Goal: Task Accomplishment & Management: Use online tool/utility

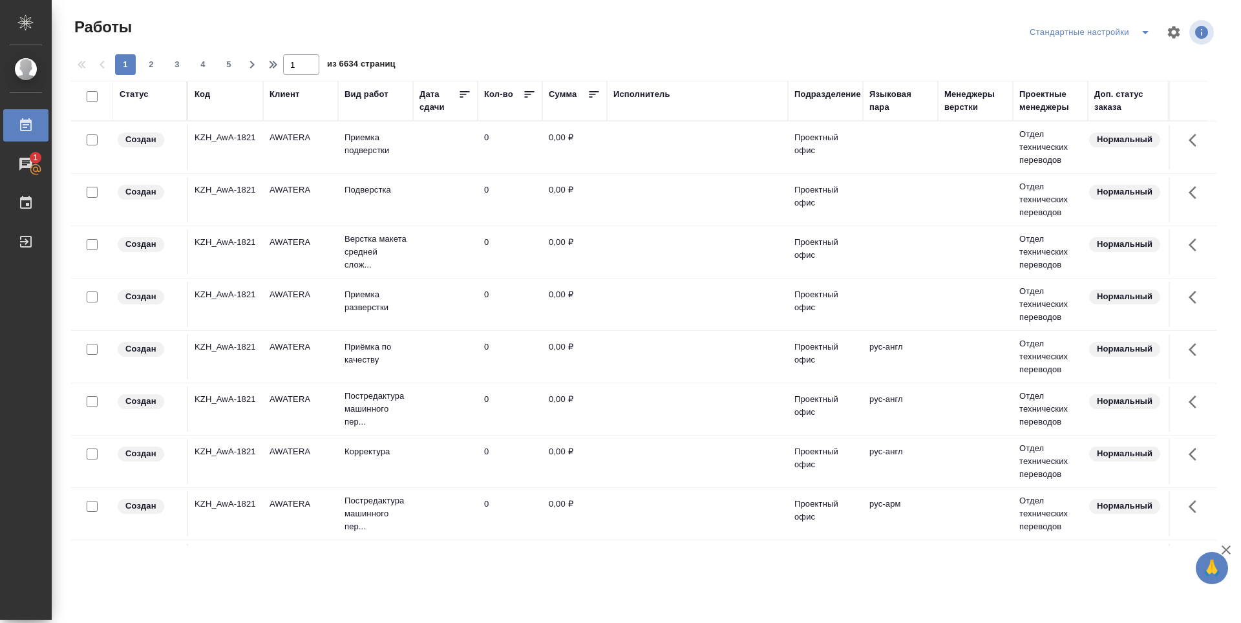
click at [817, 94] on div "Подразделение" at bounding box center [827, 94] width 67 height 13
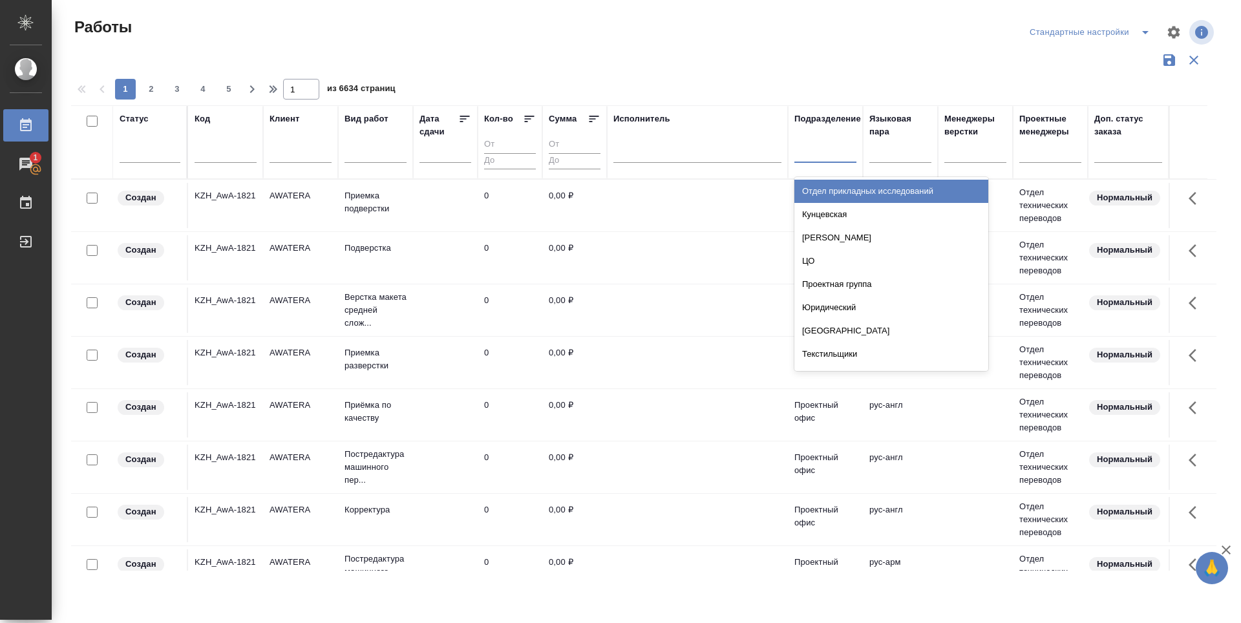
click at [839, 158] on div at bounding box center [825, 149] width 62 height 19
type input "dt"
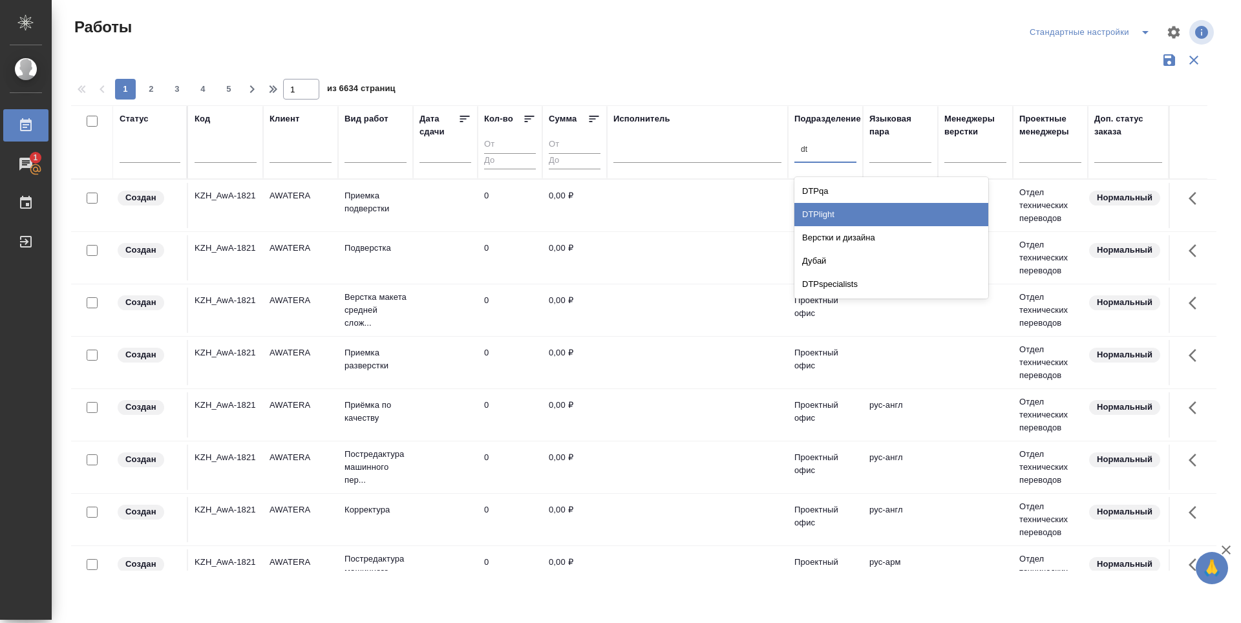
click at [864, 214] on div "DTPlight" at bounding box center [891, 214] width 194 height 23
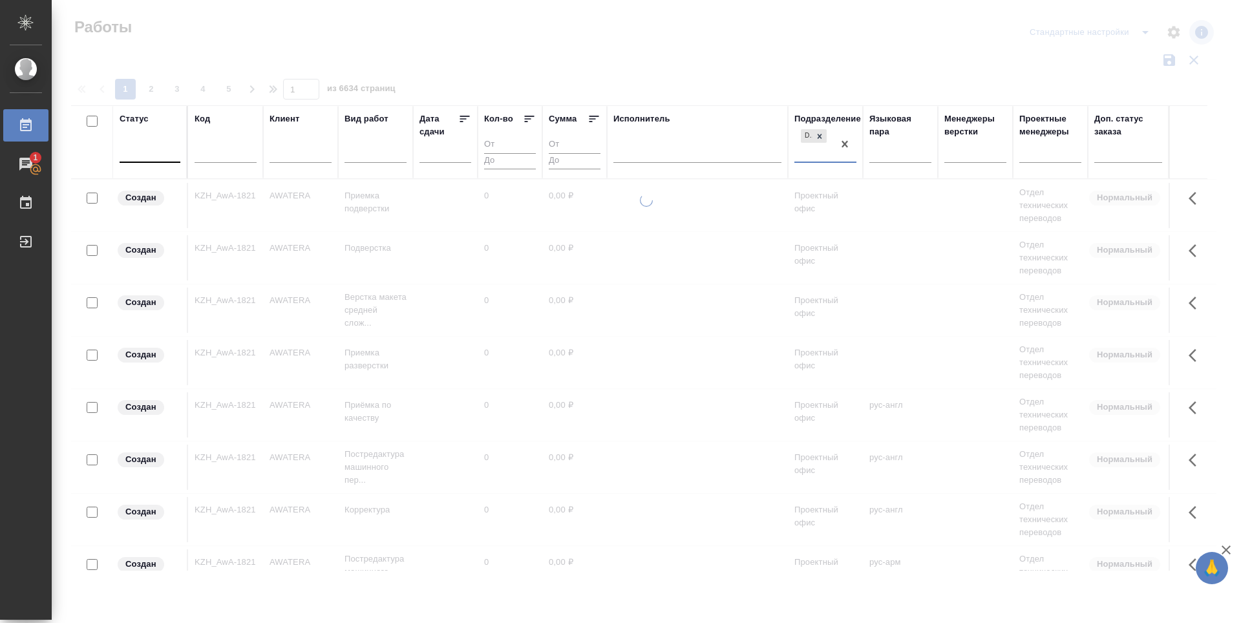
click at [158, 158] on div at bounding box center [150, 149] width 61 height 19
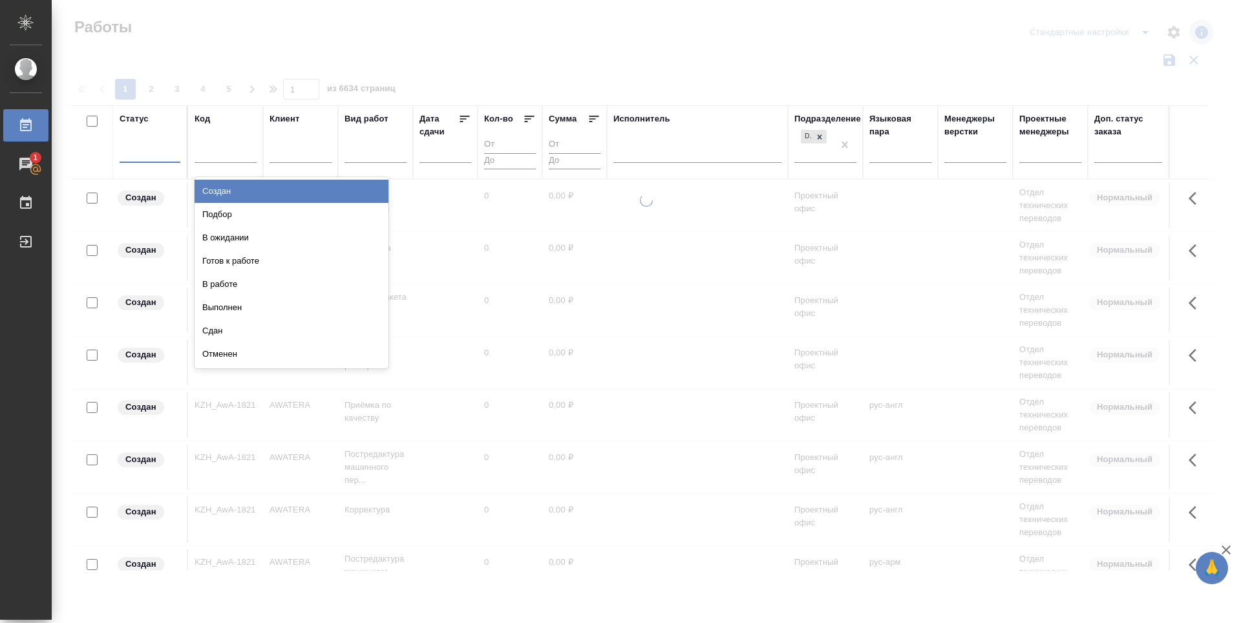
click at [353, 213] on div "Подбор" at bounding box center [292, 214] width 194 height 23
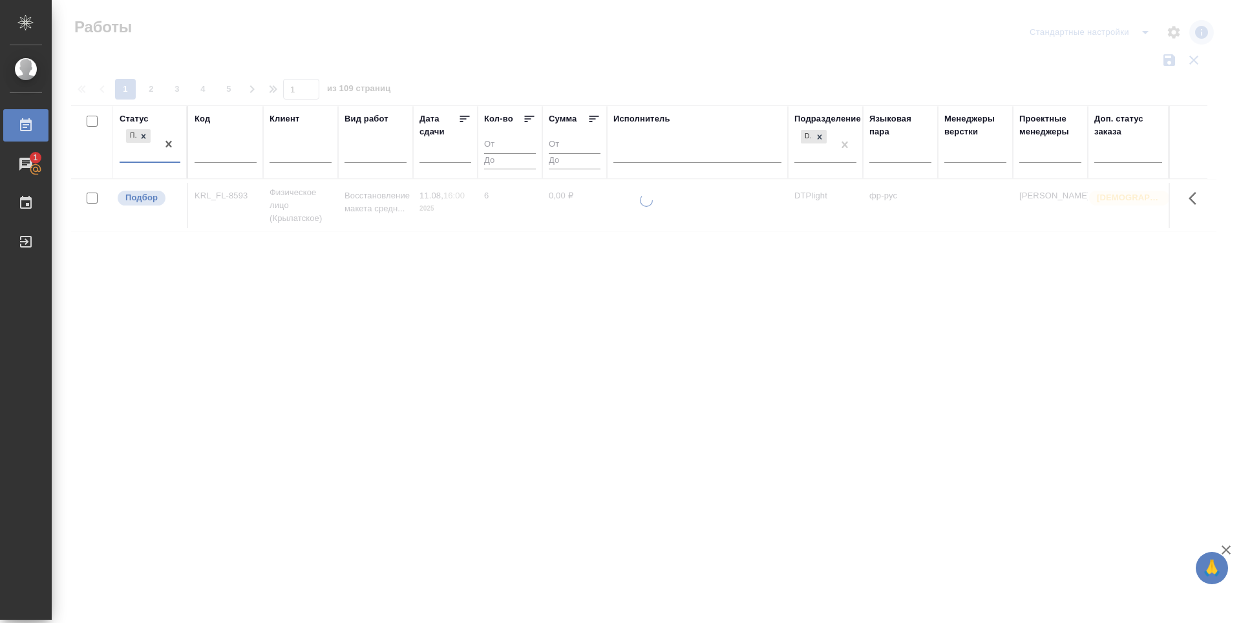
click at [133, 155] on div "Подбор" at bounding box center [138, 144] width 37 height 35
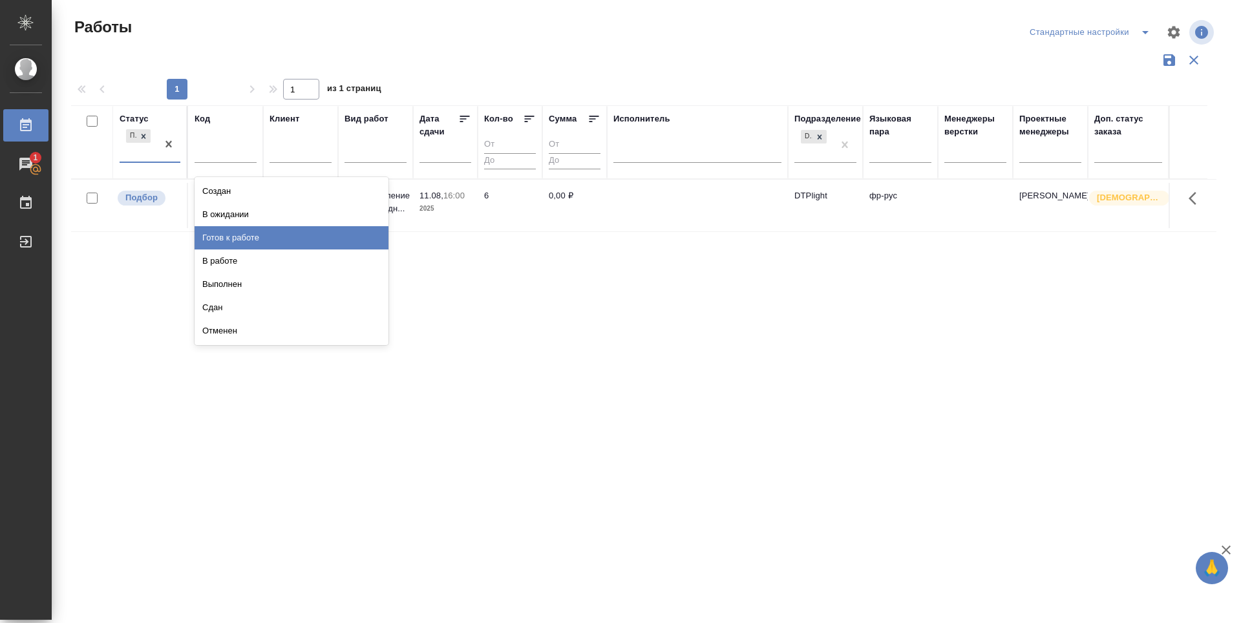
click at [269, 233] on div "Готов к работе" at bounding box center [292, 237] width 194 height 23
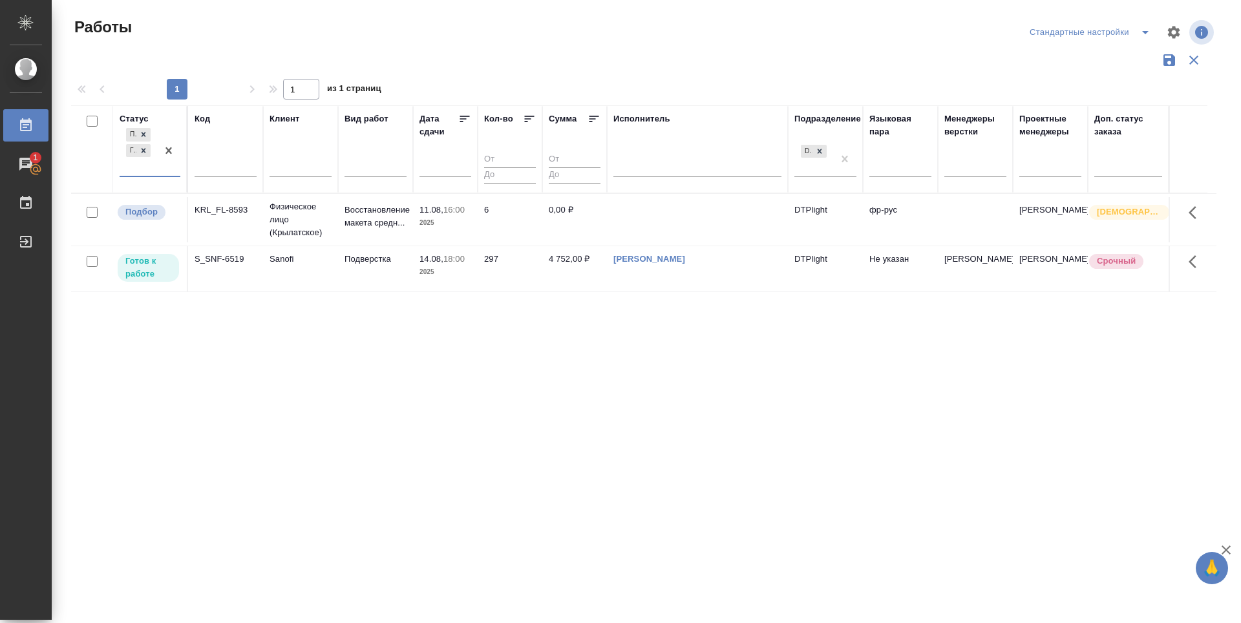
click at [140, 167] on div "Подбор Готов к работе" at bounding box center [138, 150] width 37 height 50
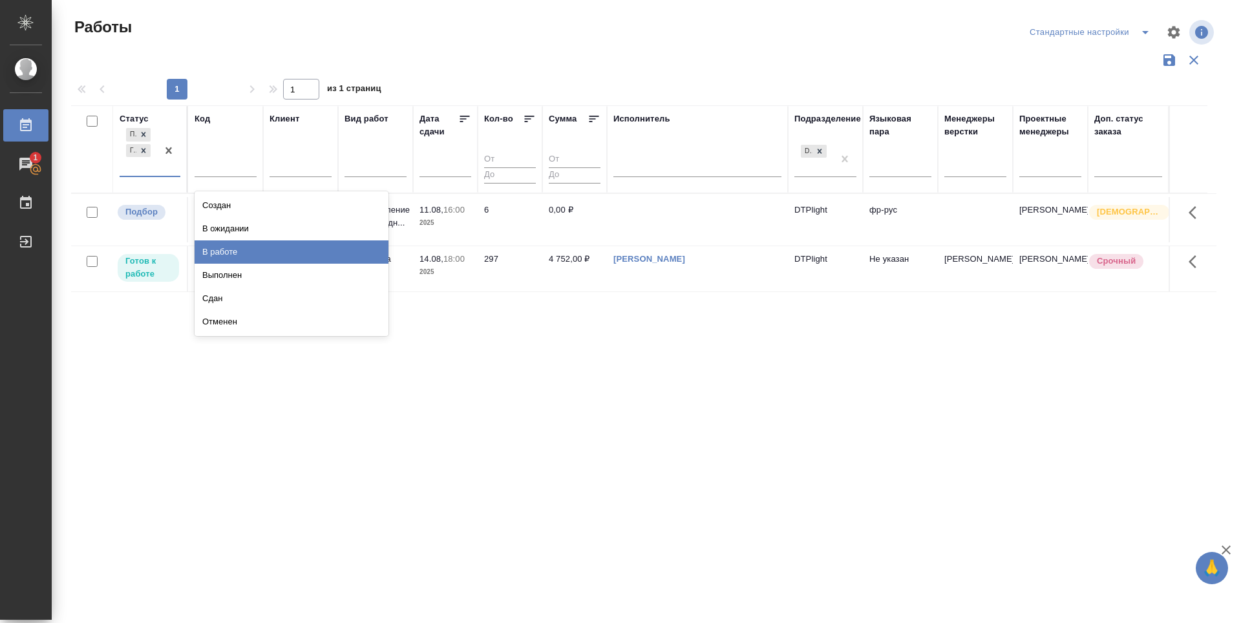
click at [254, 247] on div "В работе" at bounding box center [292, 251] width 194 height 23
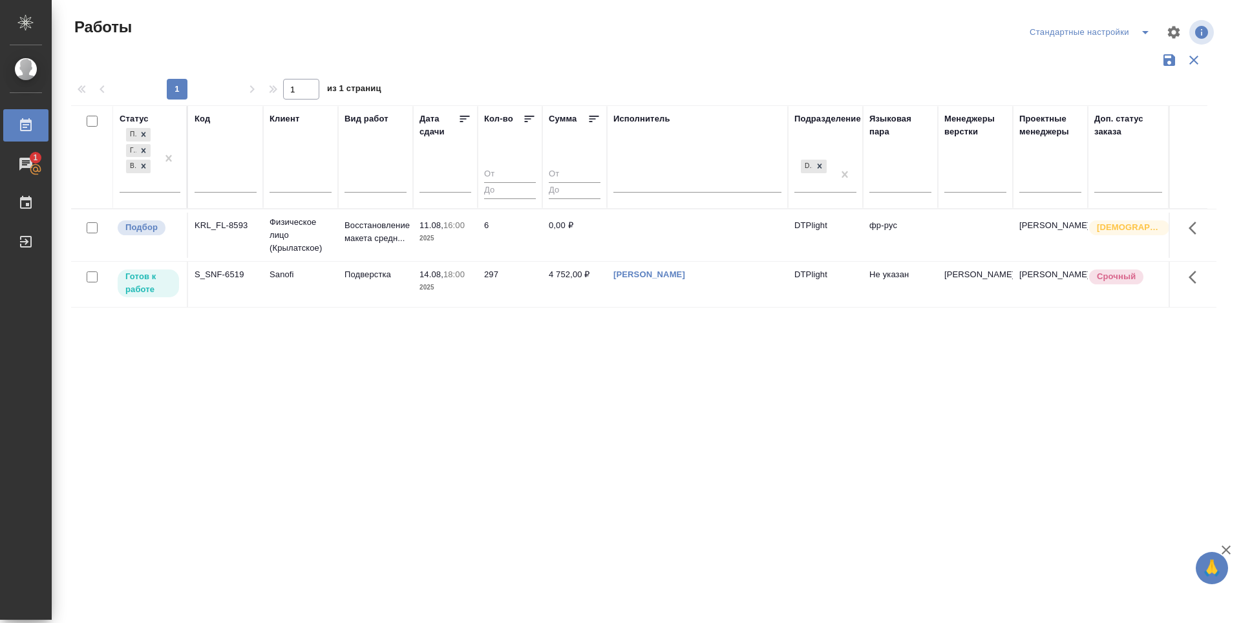
click at [969, 578] on div ".cls-1 fill:#fff; AWATERA Zubakova Viktoriya Работы 1 Чаты График Выйти Работы …" at bounding box center [620, 311] width 1241 height 623
click at [589, 479] on div "Статус Подбор Готов к работе В работе Код Клиент Вид работ Дата сдачи Кол-во Су…" at bounding box center [643, 337] width 1145 height 465
click at [467, 116] on icon at bounding box center [465, 119] width 10 height 6
click at [138, 237] on td "Подбор" at bounding box center [150, 235] width 75 height 45
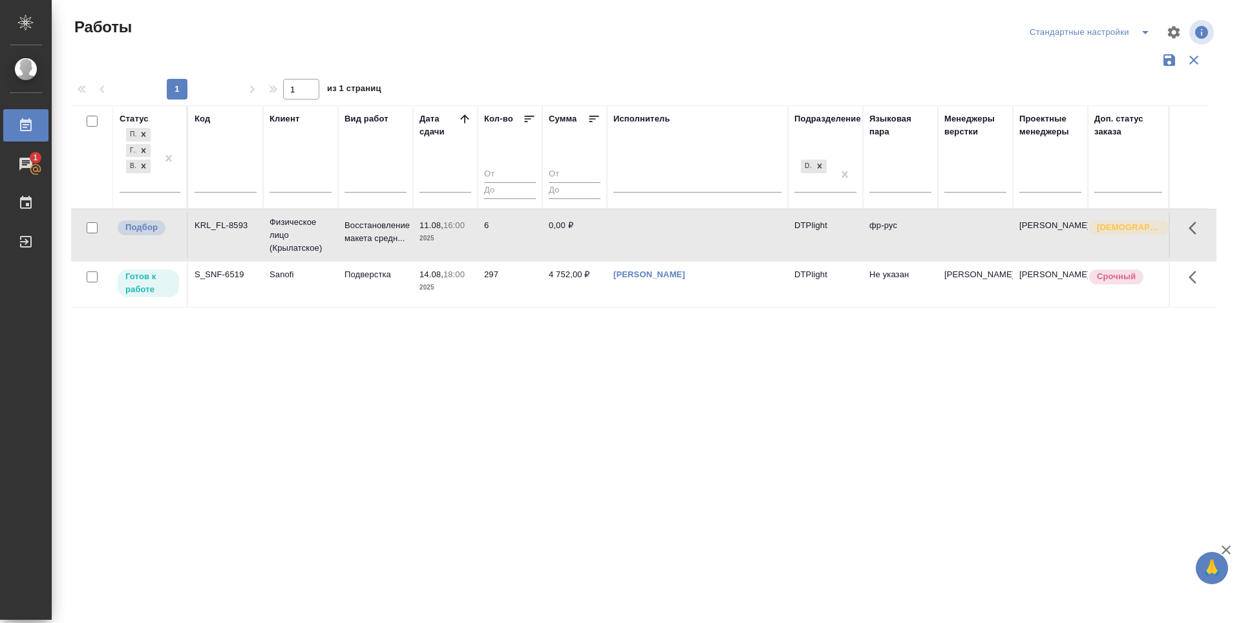
click at [138, 237] on td "Подбор" at bounding box center [150, 235] width 75 height 45
click at [144, 225] on p "Подбор" at bounding box center [141, 227] width 32 height 13
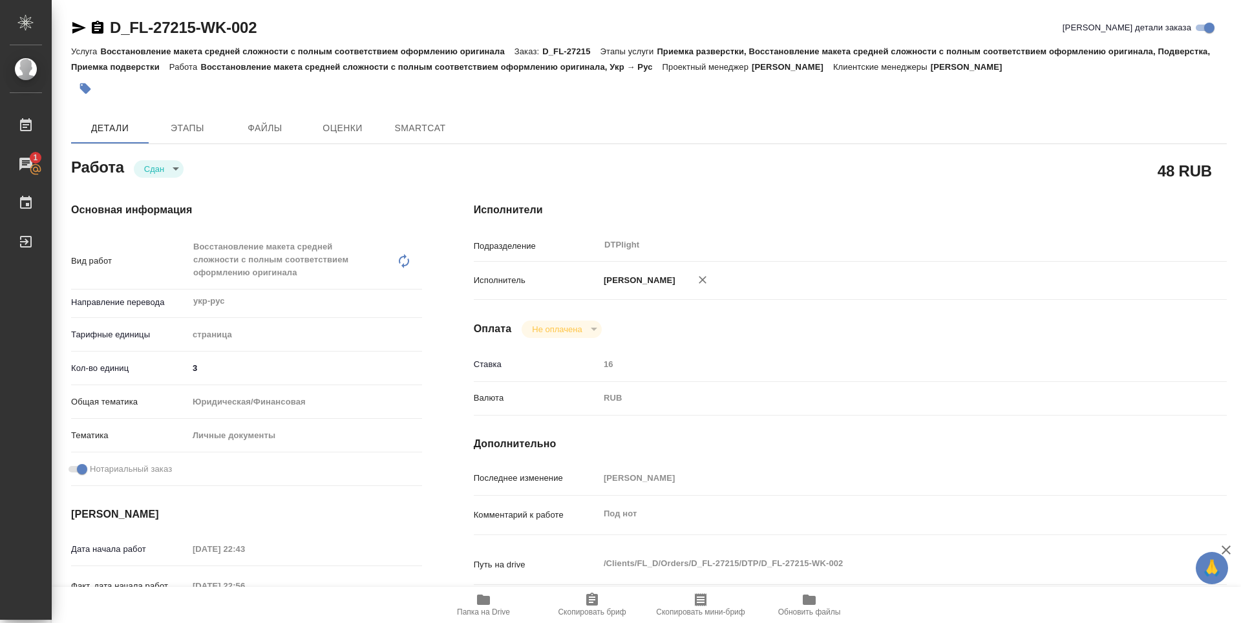
type textarea "x"
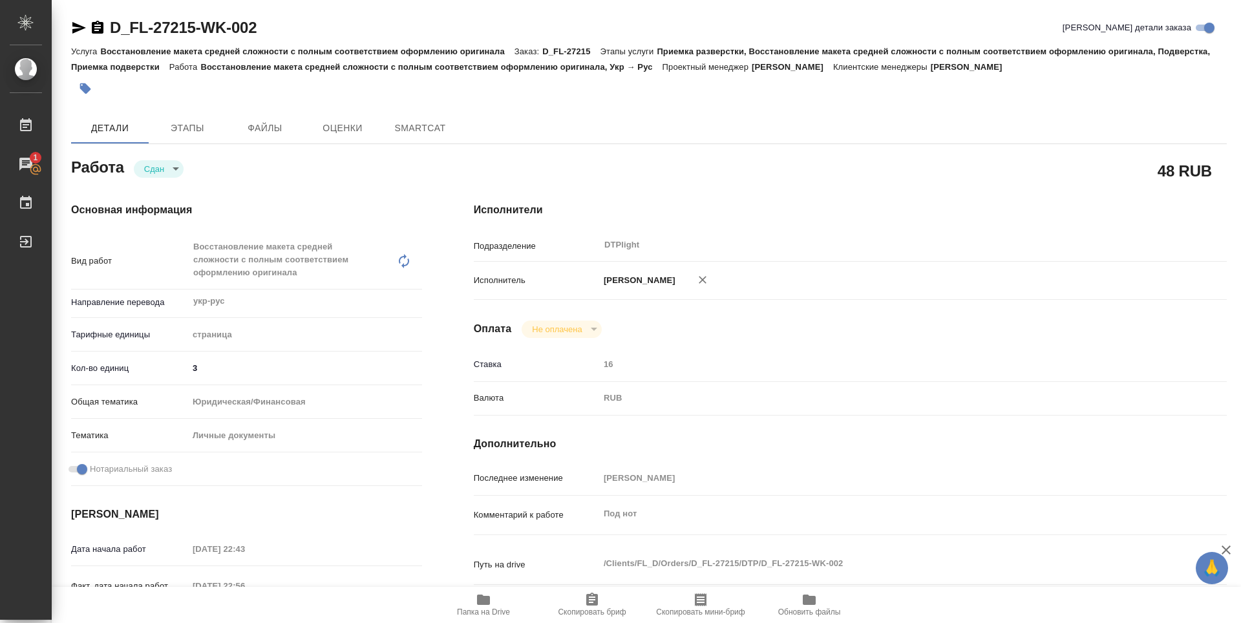
type textarea "x"
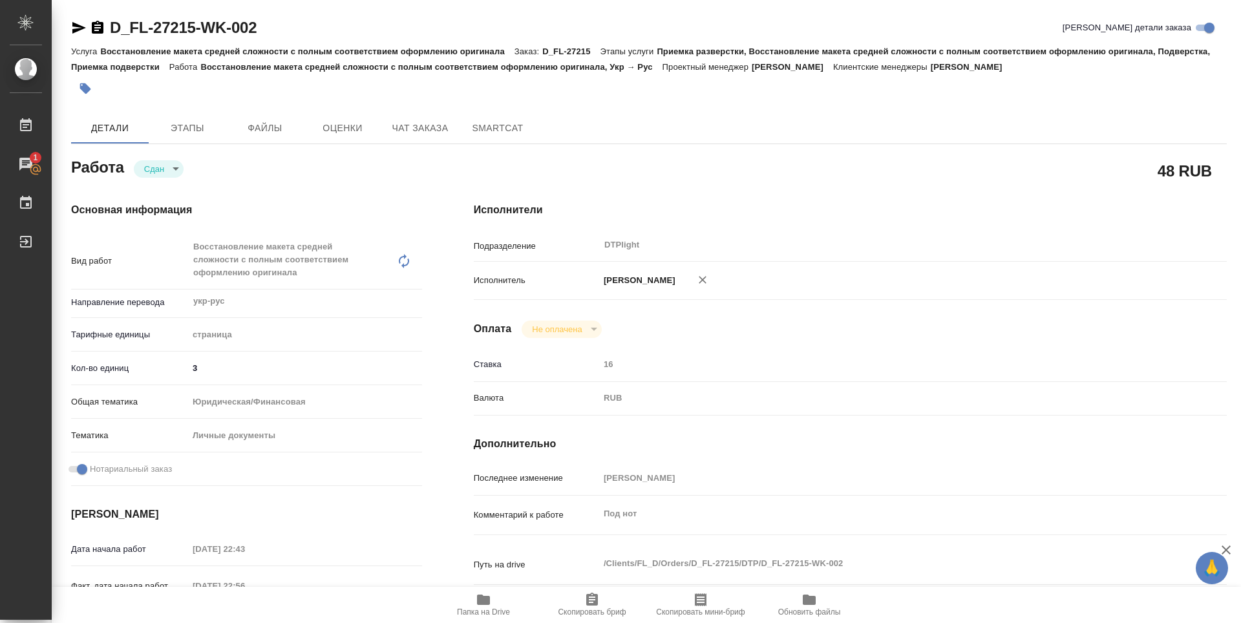
type textarea "x"
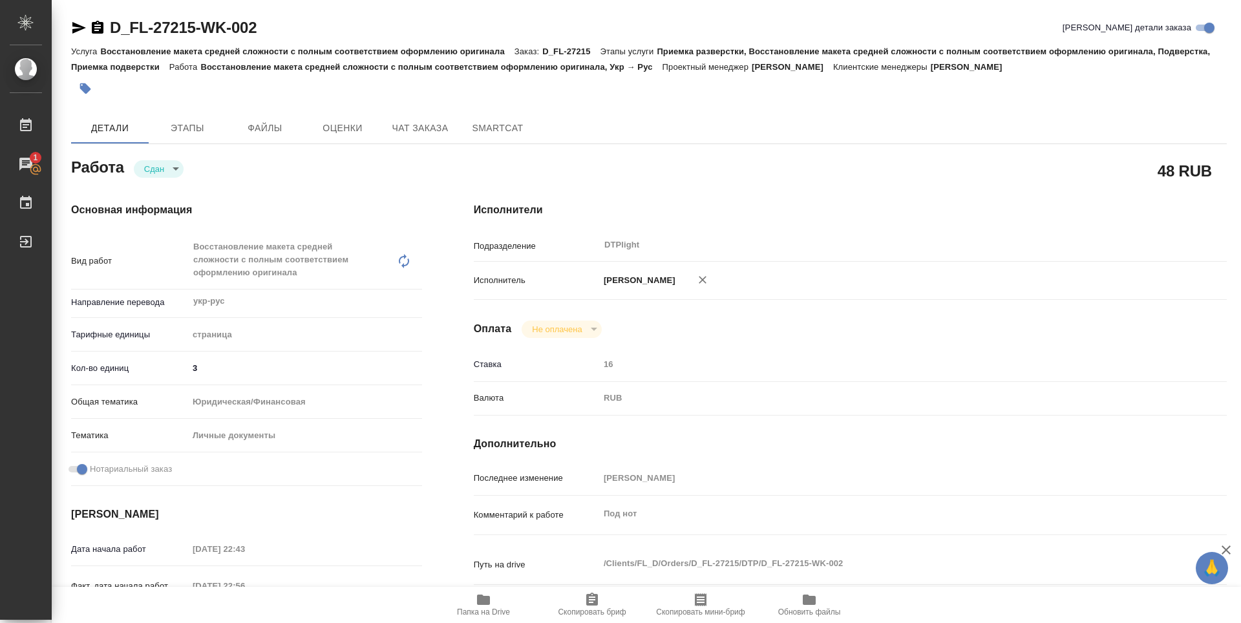
type textarea "x"
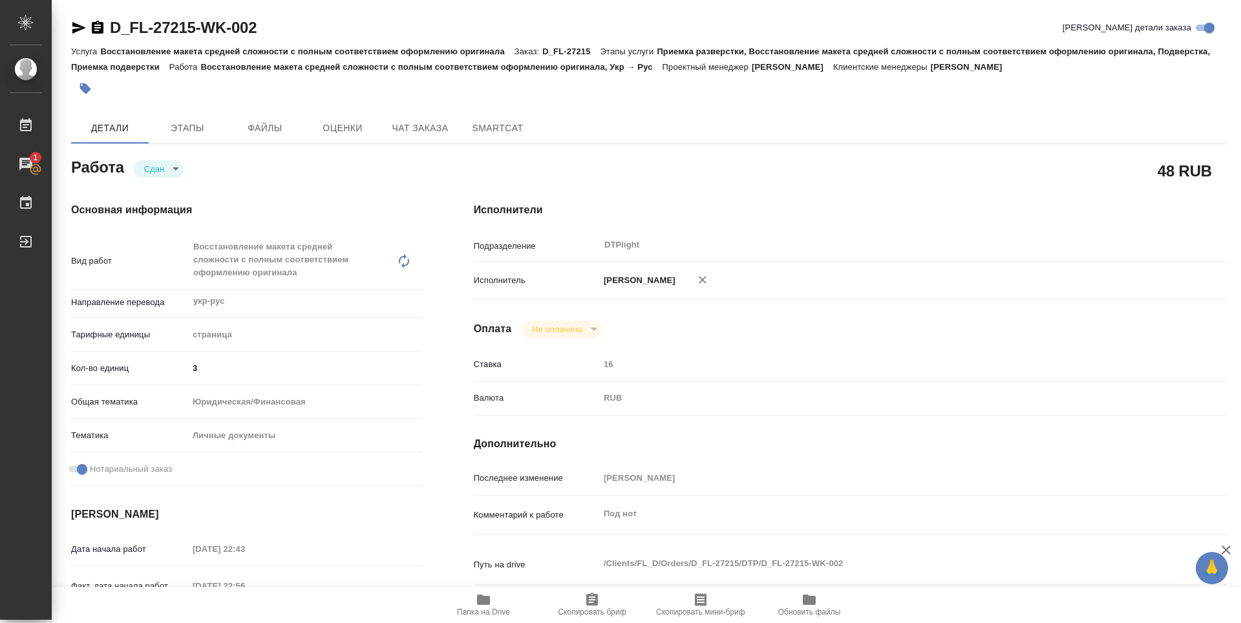
type textarea "x"
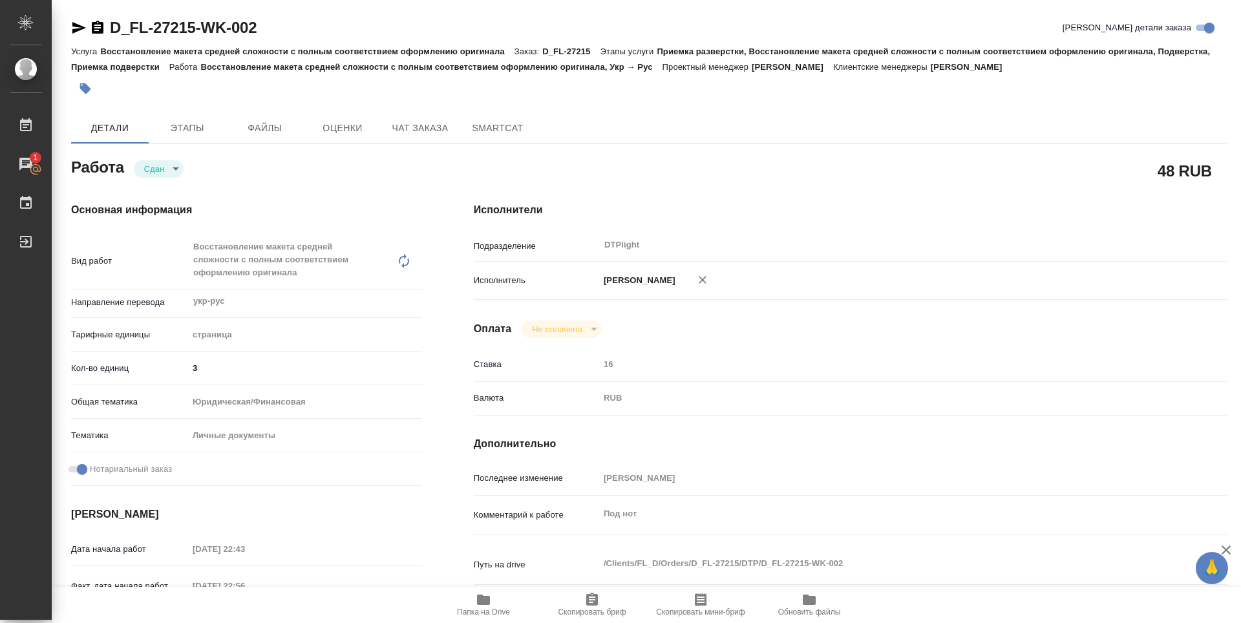
type textarea "x"
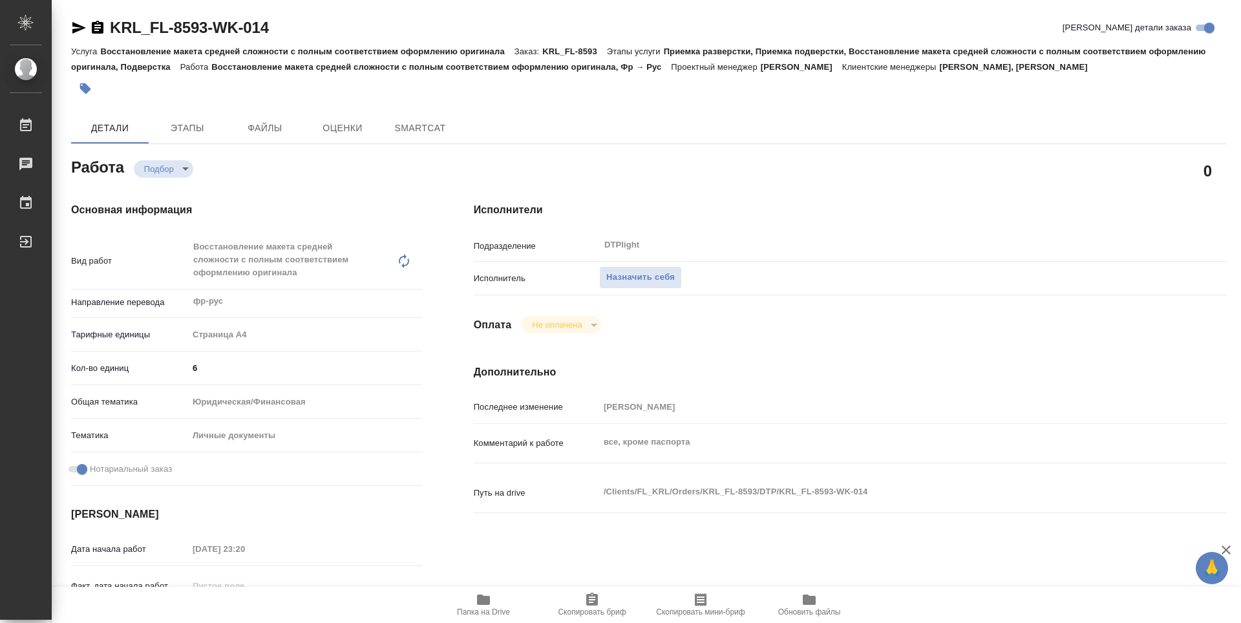
type textarea "x"
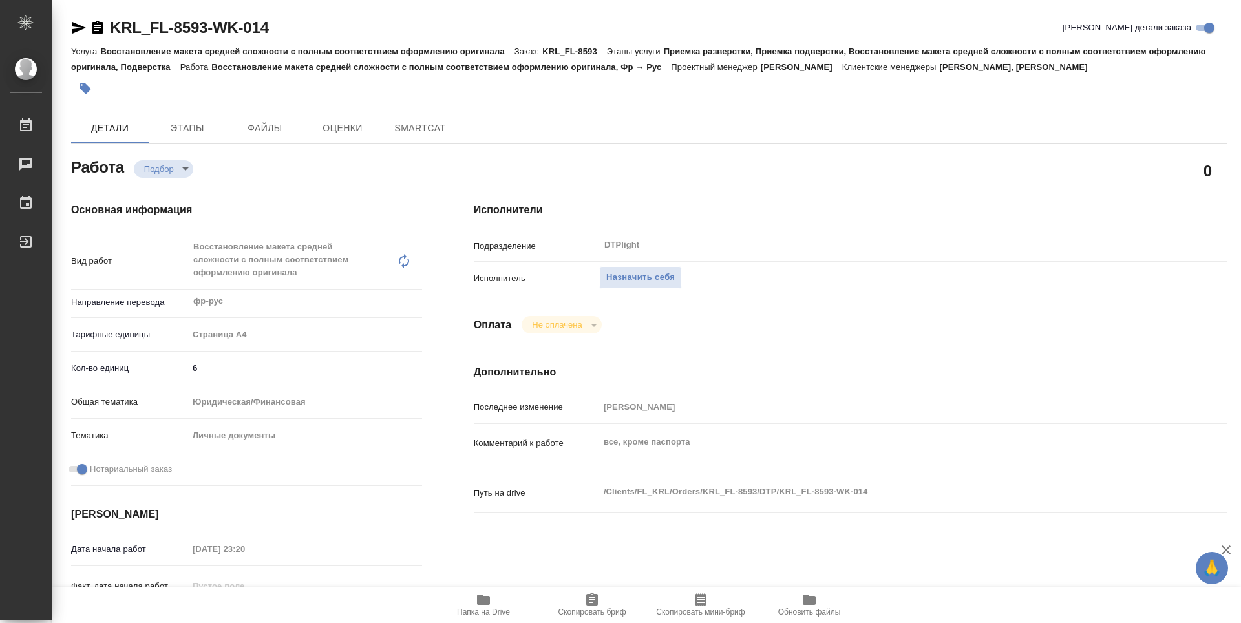
type textarea "x"
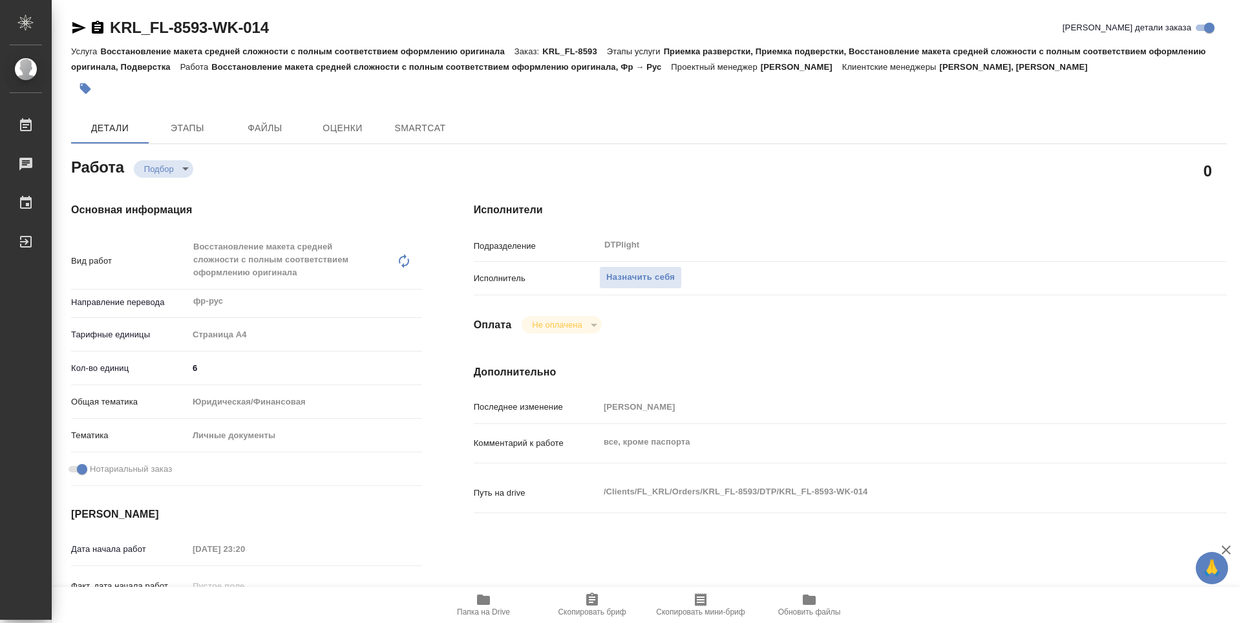
type textarea "x"
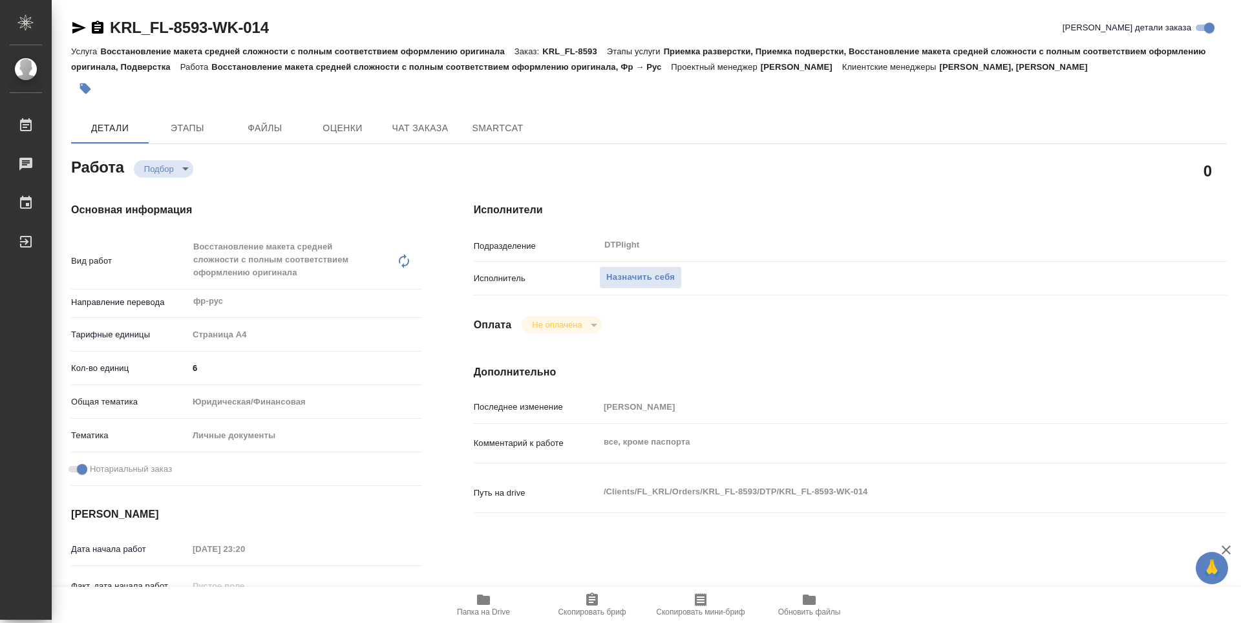
type textarea "x"
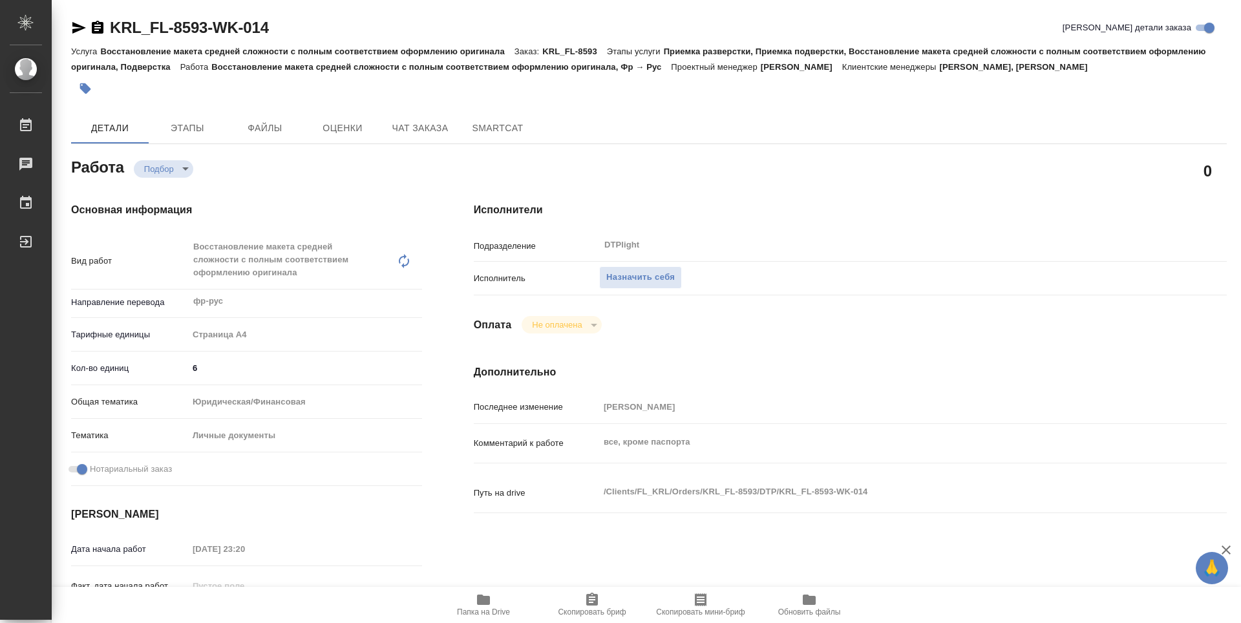
type textarea "x"
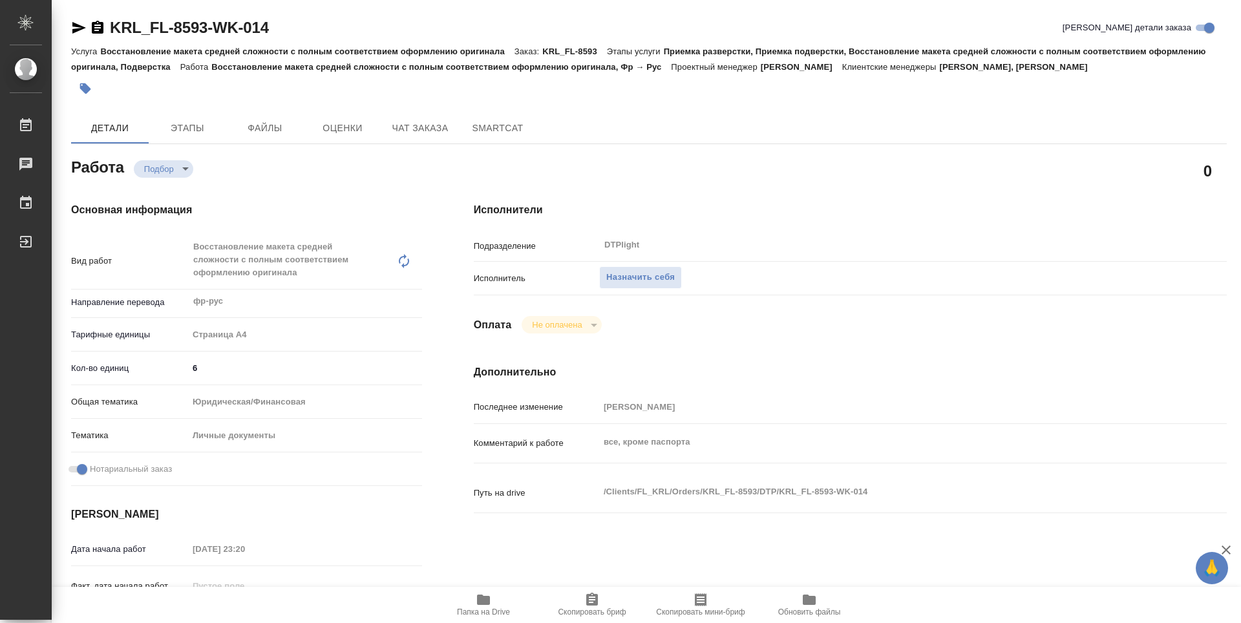
type textarea "x"
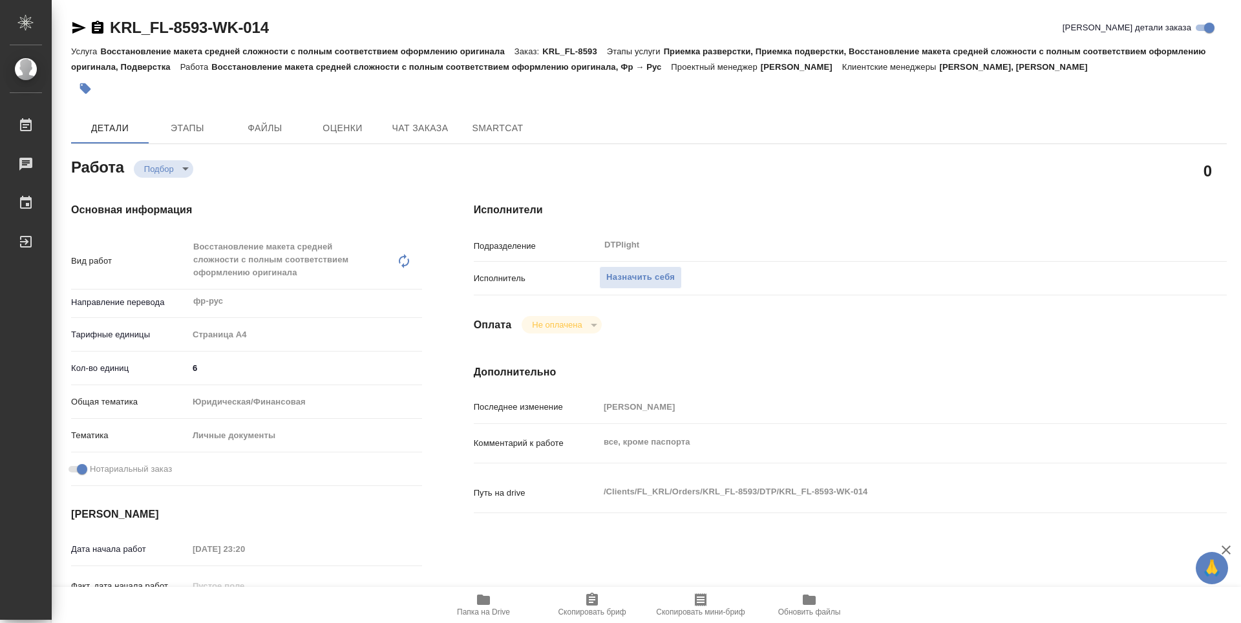
type textarea "x"
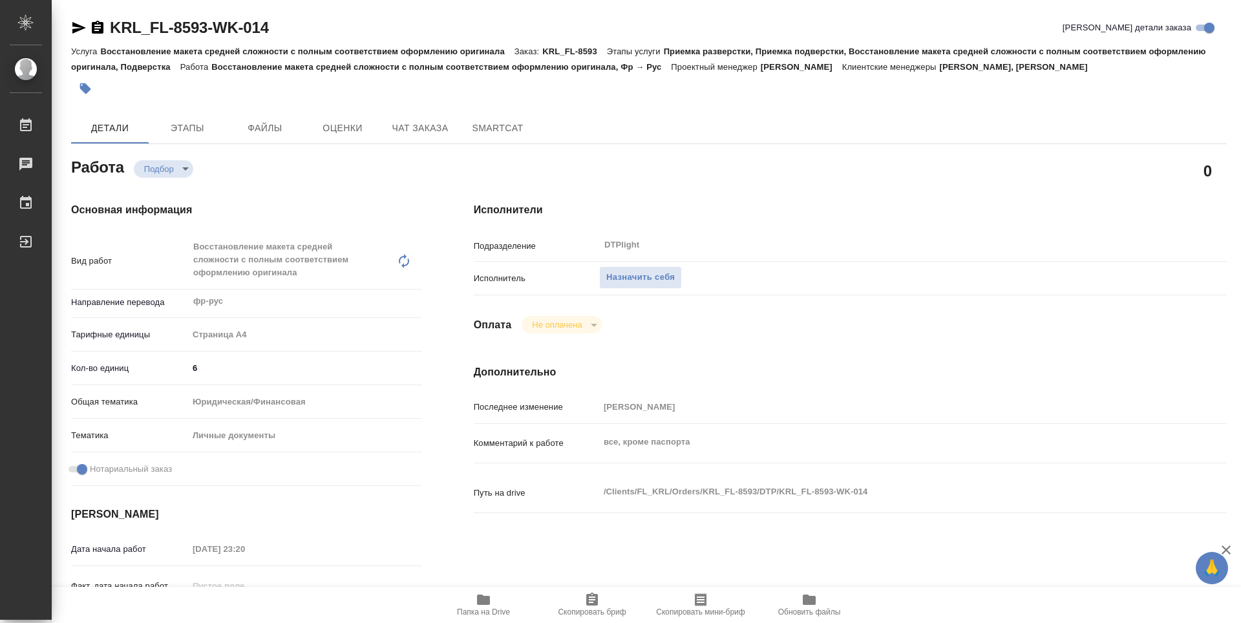
type textarea "x"
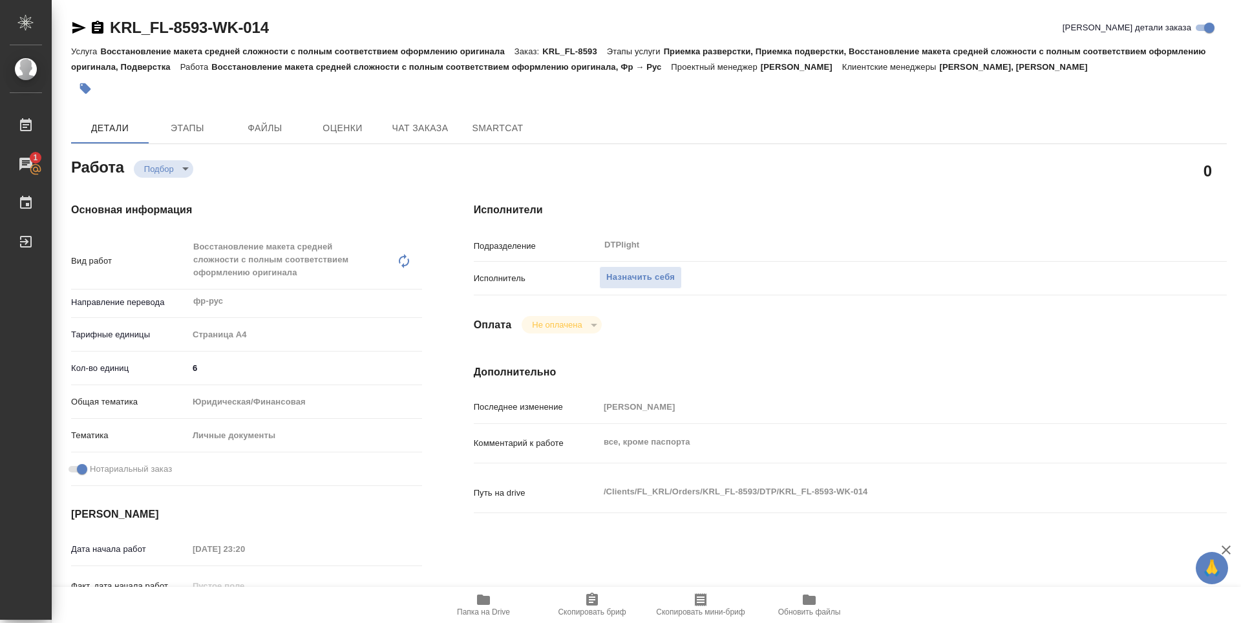
click at [483, 600] on icon "button" at bounding box center [483, 599] width 13 height 10
click at [483, 605] on icon "button" at bounding box center [484, 600] width 16 height 16
click at [655, 286] on button "Назначить себя" at bounding box center [640, 277] width 83 height 23
